Goal: Check status: Check status

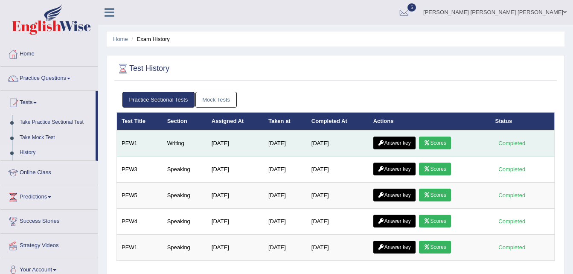
click at [430, 143] on icon at bounding box center [427, 142] width 6 height 5
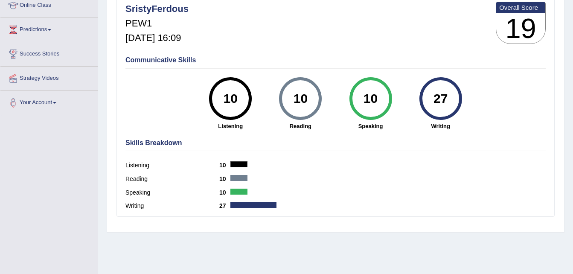
scroll to position [174, 0]
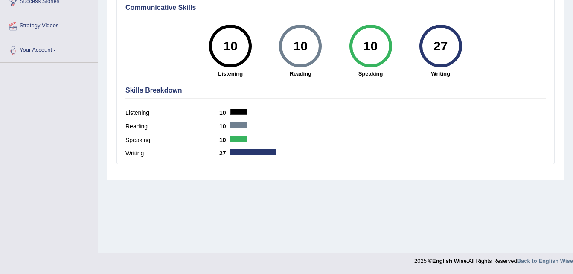
click at [445, 47] on div "27" at bounding box center [440, 46] width 31 height 36
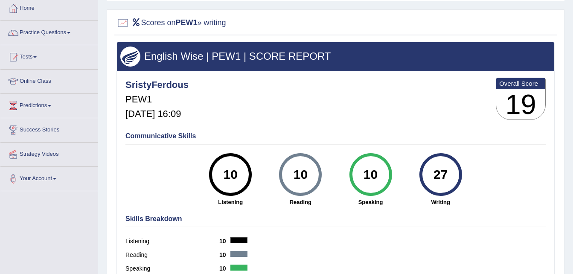
scroll to position [14, 0]
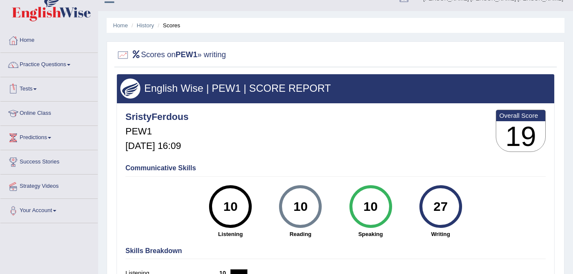
click at [37, 89] on span at bounding box center [34, 89] width 3 height 2
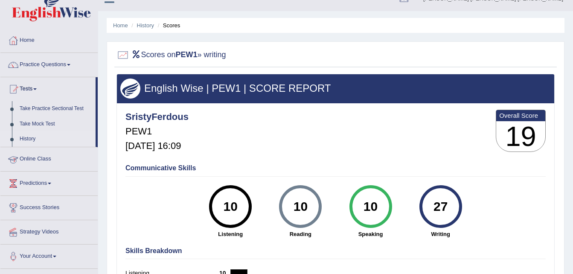
click at [28, 139] on link "History" at bounding box center [56, 138] width 80 height 15
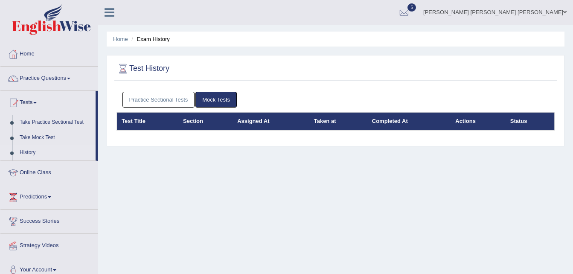
click at [146, 97] on link "Practice Sectional Tests" at bounding box center [159, 100] width 73 height 16
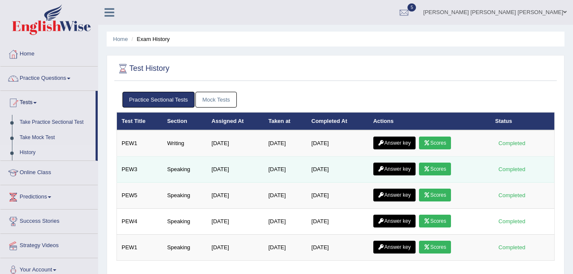
click at [435, 167] on link "Scores" at bounding box center [435, 169] width 32 height 13
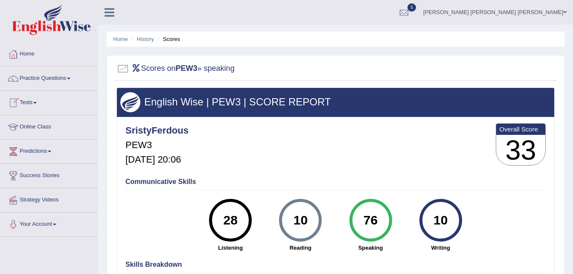
click at [35, 99] on link "Tests" at bounding box center [48, 101] width 97 height 21
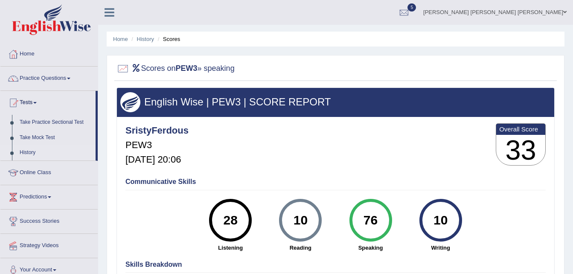
click at [35, 149] on link "History" at bounding box center [56, 152] width 80 height 15
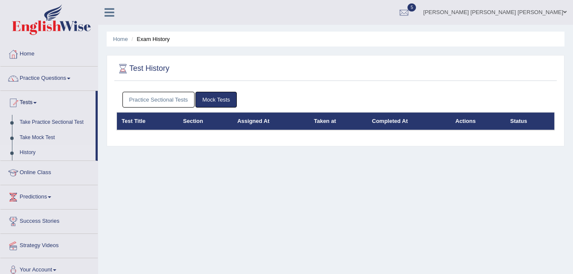
click at [180, 98] on link "Practice Sectional Tests" at bounding box center [159, 100] width 73 height 16
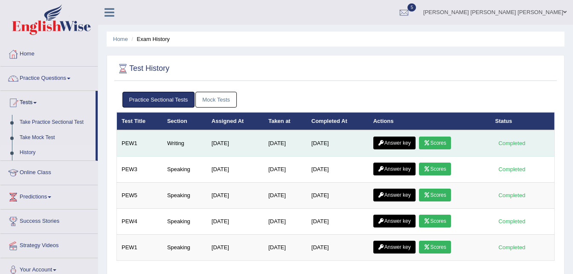
click at [428, 145] on icon at bounding box center [427, 142] width 6 height 5
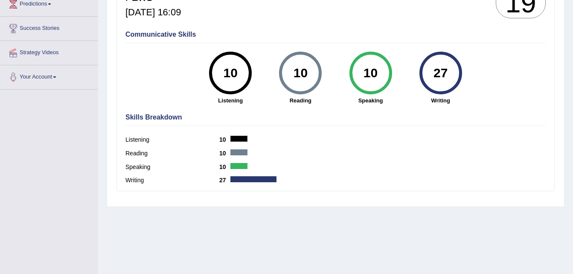
scroll to position [149, 0]
